Goal: Find specific page/section: Find specific page/section

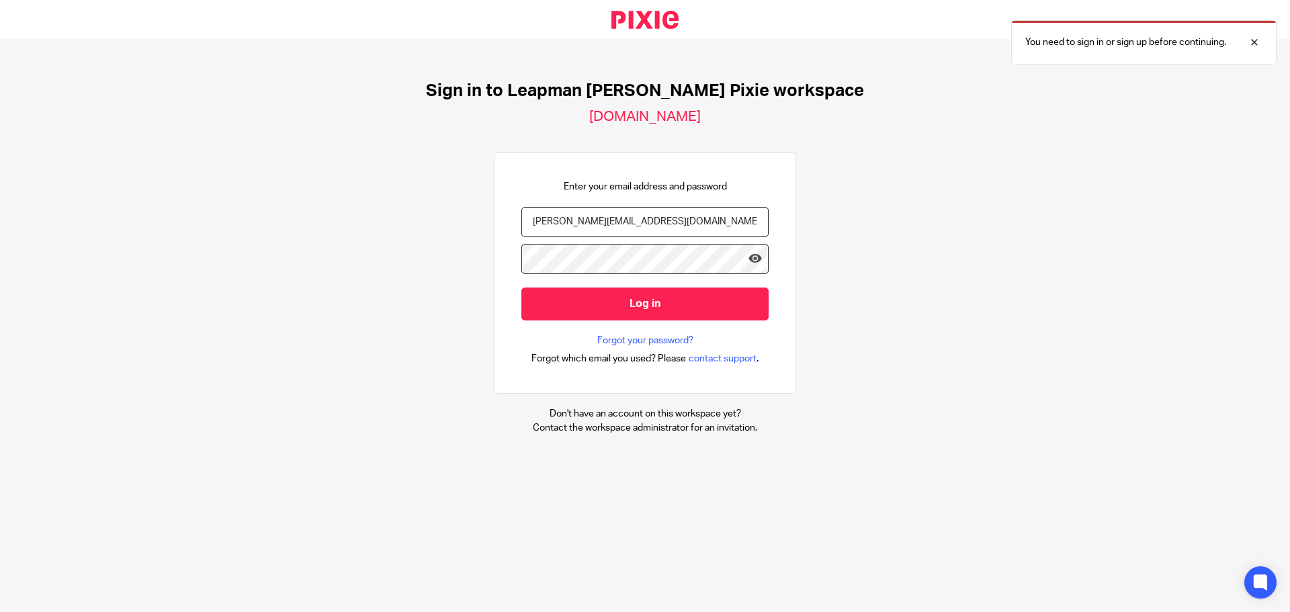
click at [533, 224] on input "[PERSON_NAME][EMAIL_ADDRESS][DOMAIN_NAME]" at bounding box center [644, 222] width 247 height 30
type input "[EMAIL_ADDRESS][DOMAIN_NAME]"
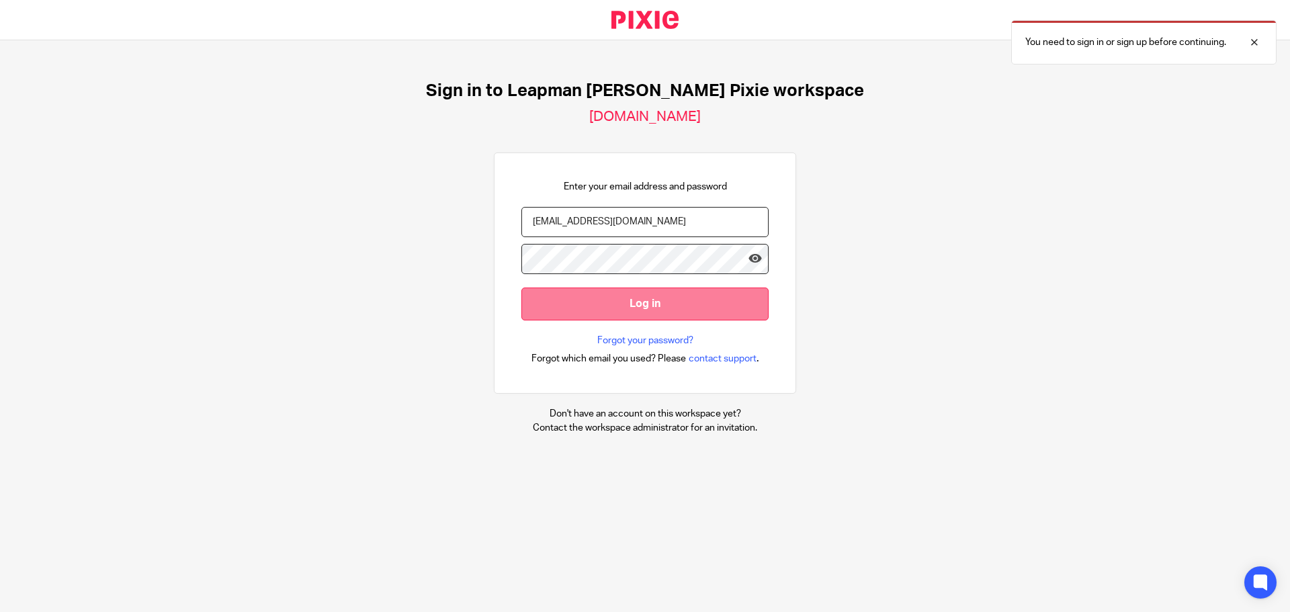
click at [629, 303] on input "Log in" at bounding box center [644, 304] width 247 height 33
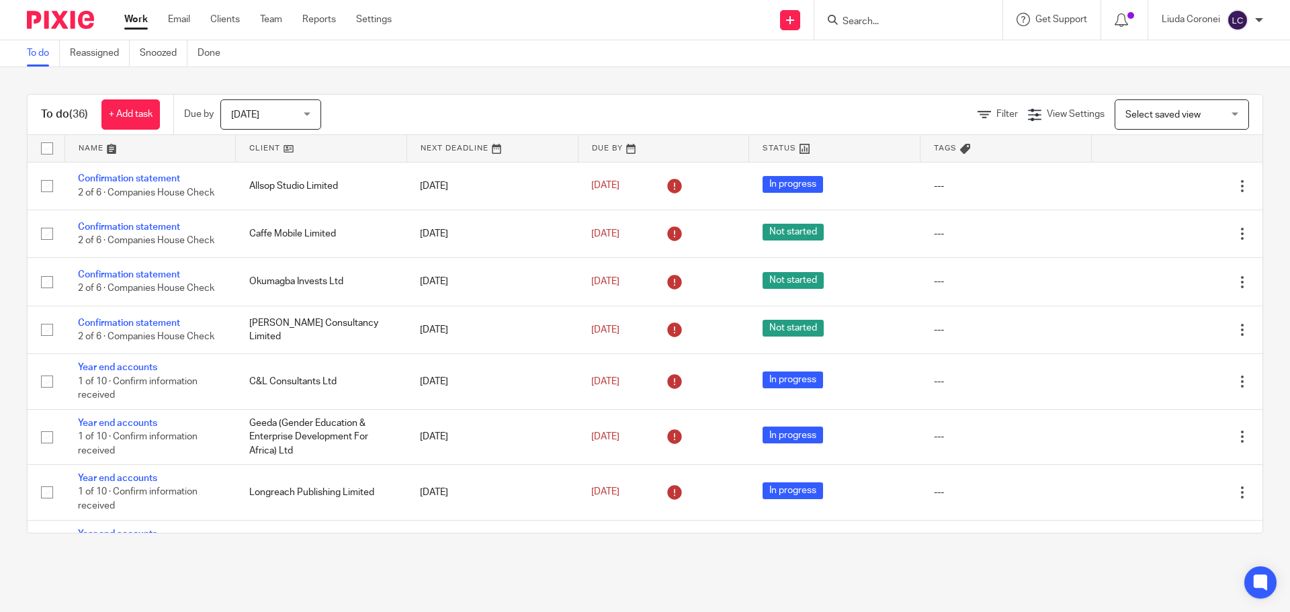
click at [919, 13] on form at bounding box center [912, 19] width 143 height 17
click at [878, 26] on input "Search" at bounding box center [901, 22] width 121 height 12
type input "yes beauty l"
click at [896, 48] on link at bounding box center [952, 57] width 227 height 31
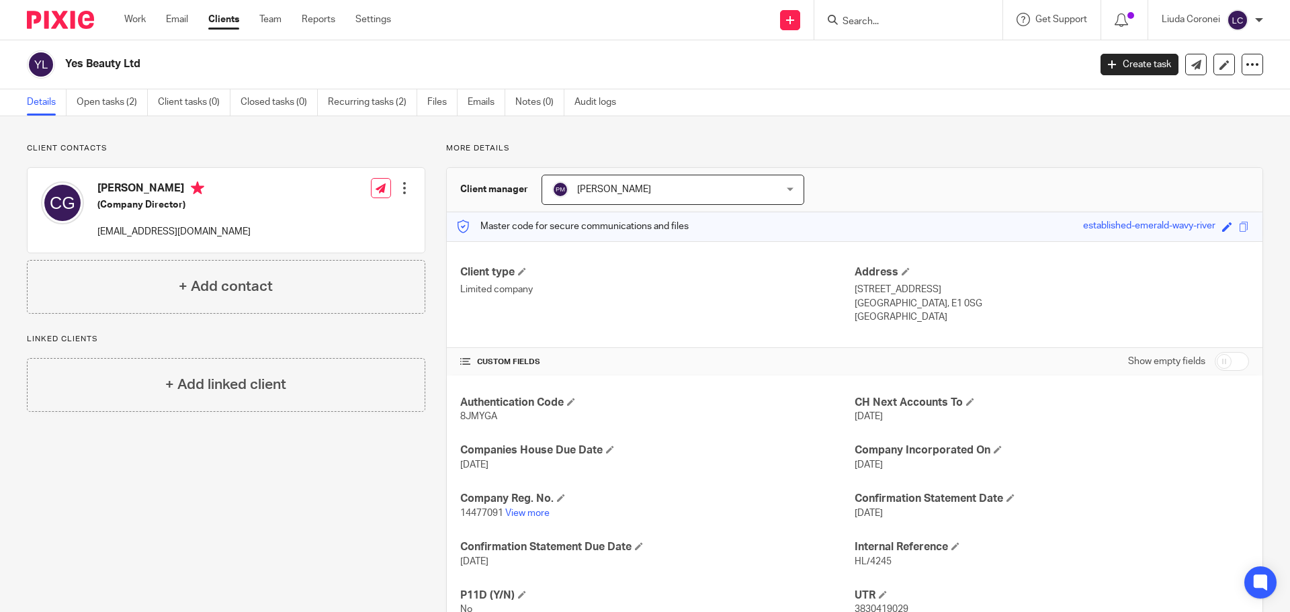
click at [480, 415] on span "8JMYGA" at bounding box center [478, 416] width 37 height 9
copy span "8JMYGA"
click at [138, 22] on link "Work" at bounding box center [135, 19] width 22 height 13
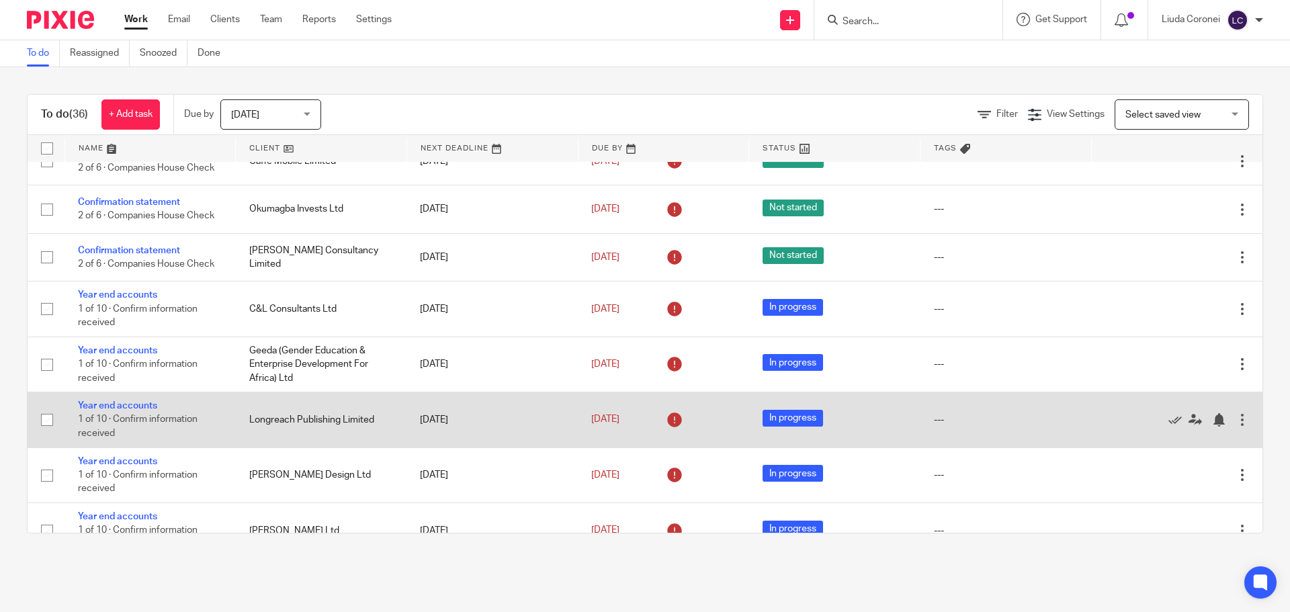
scroll to position [269, 0]
